Goal: Transaction & Acquisition: Download file/media

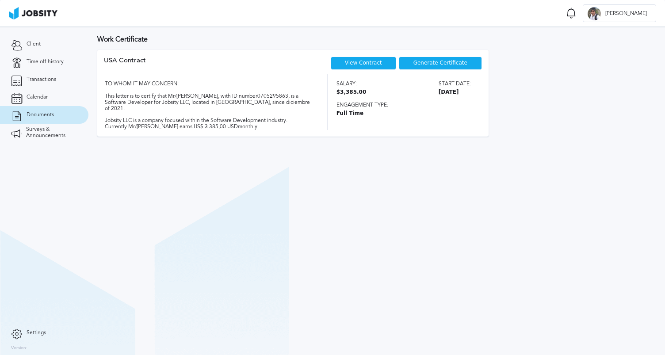
click at [441, 64] on span "Generate Certificate" at bounding box center [440, 63] width 54 height 6
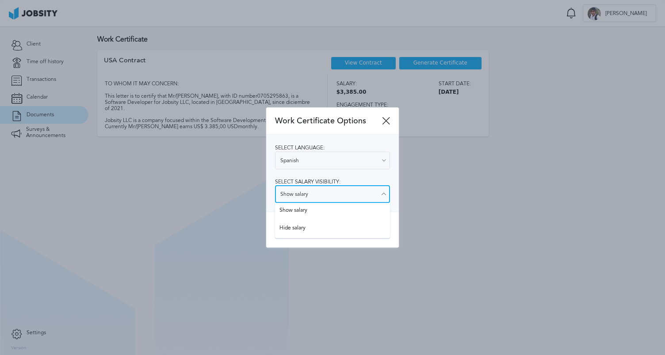
click at [320, 199] on input "Show salary" at bounding box center [332, 194] width 115 height 18
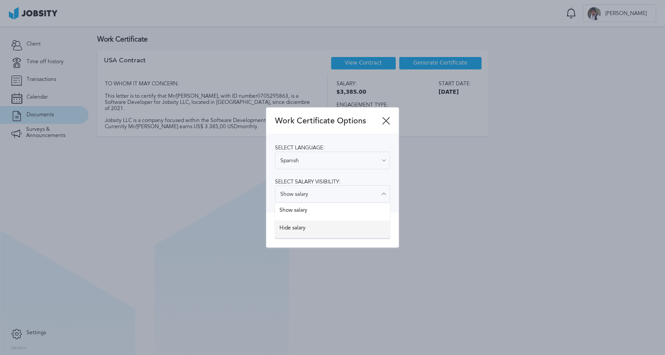
type input "Hide salary"
click at [309, 227] on div "Work Certificate Options Select language: Spanish English Spanish Select salary…" at bounding box center [332, 177] width 133 height 141
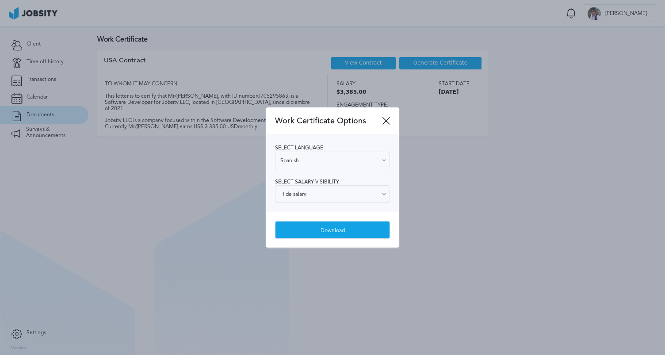
click at [336, 227] on div "Download" at bounding box center [332, 231] width 114 height 18
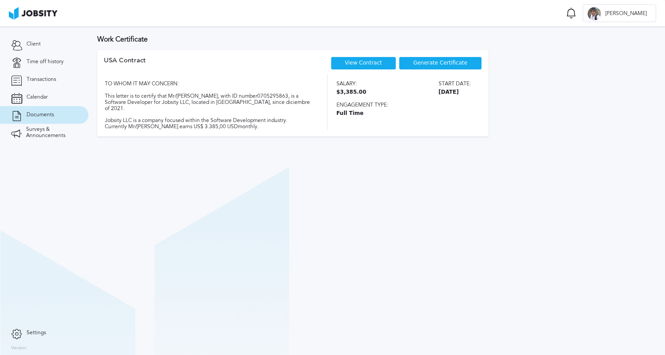
click at [36, 112] on span "Documents" at bounding box center [40, 115] width 27 height 6
click at [350, 63] on link "View Contract" at bounding box center [363, 63] width 37 height 6
click at [50, 81] on span "Transactions" at bounding box center [42, 79] width 30 height 6
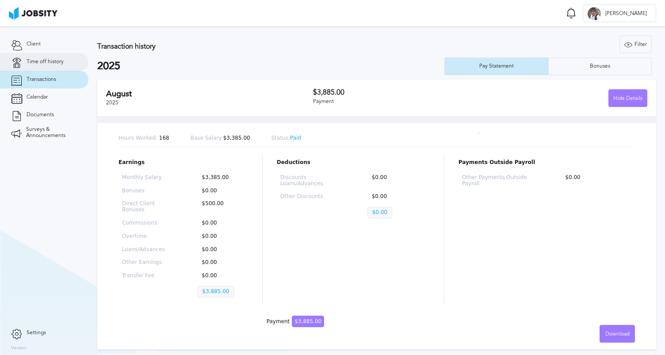
click at [34, 58] on link "Time off history" at bounding box center [44, 62] width 88 height 18
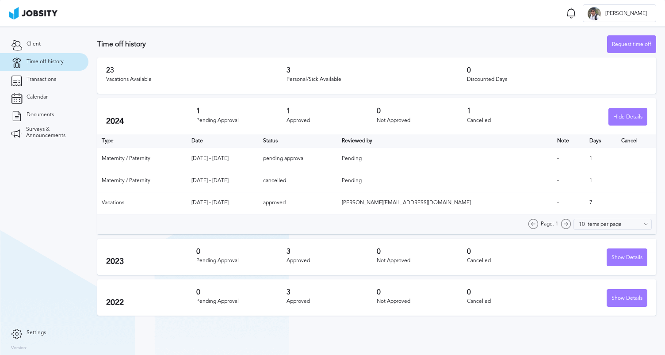
click at [136, 257] on h2 "2023" at bounding box center [151, 261] width 90 height 9
click at [151, 79] on div "Vacations Available" at bounding box center [196, 79] width 180 height 6
click at [27, 44] on span "Client" at bounding box center [34, 44] width 14 height 6
